Goal: Consume media (video, audio)

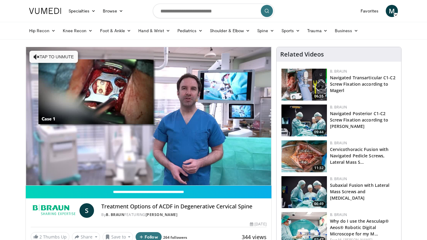
click at [49, 11] on img at bounding box center [45, 11] width 32 height 6
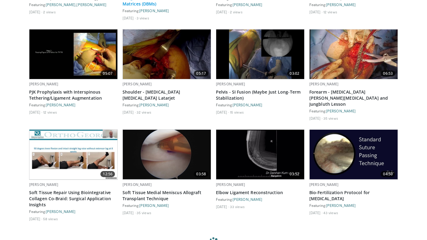
scroll to position [1923, 0]
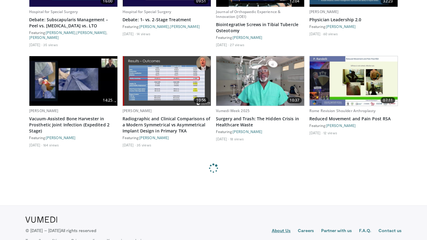
click at [281, 227] on link "About Us" at bounding box center [281, 230] width 19 height 7
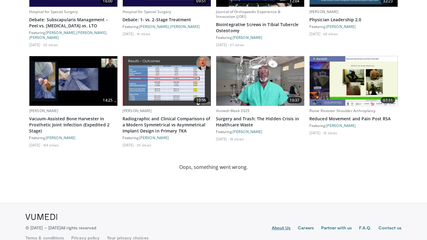
scroll to position [2218, 0]
